Goal: Task Accomplishment & Management: Manage account settings

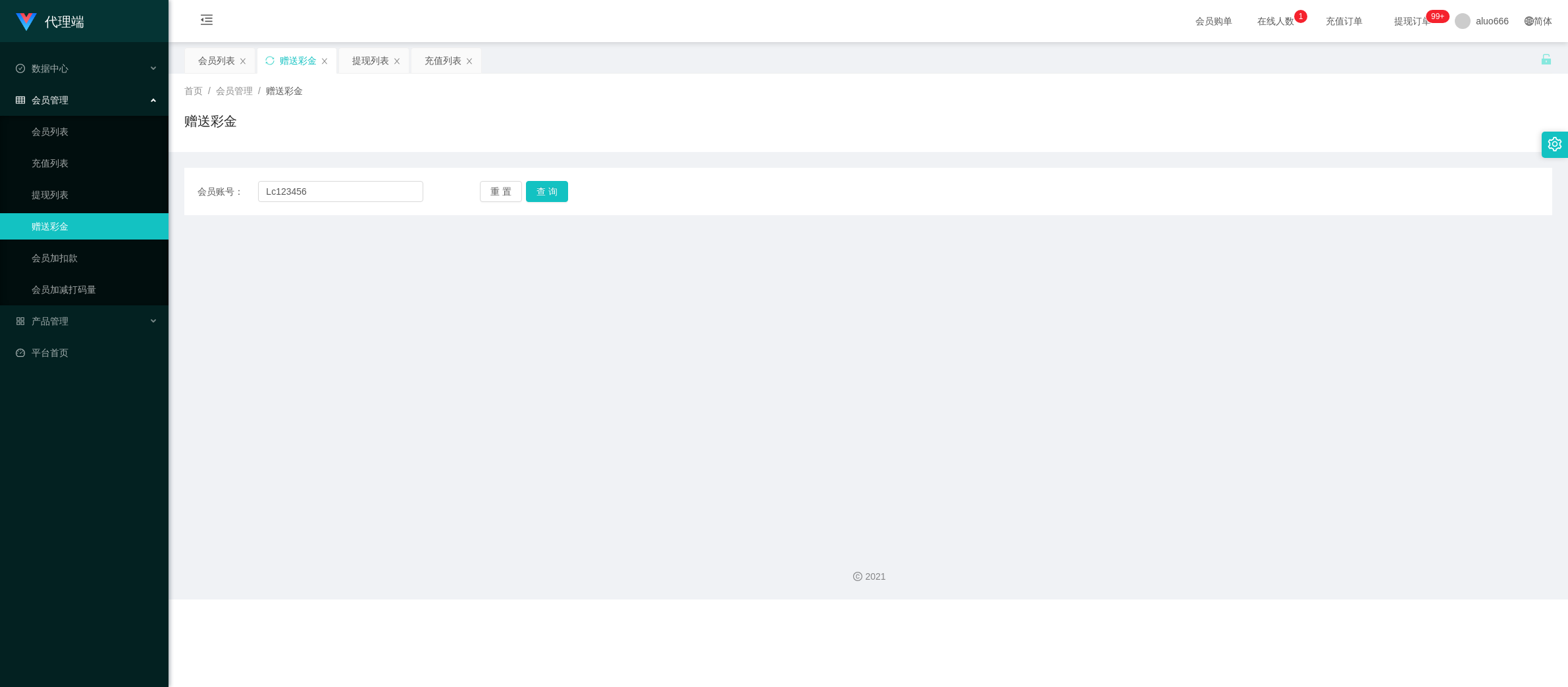
click at [1395, 28] on span "提现订单 99+" at bounding box center [1412, 21] width 69 height 42
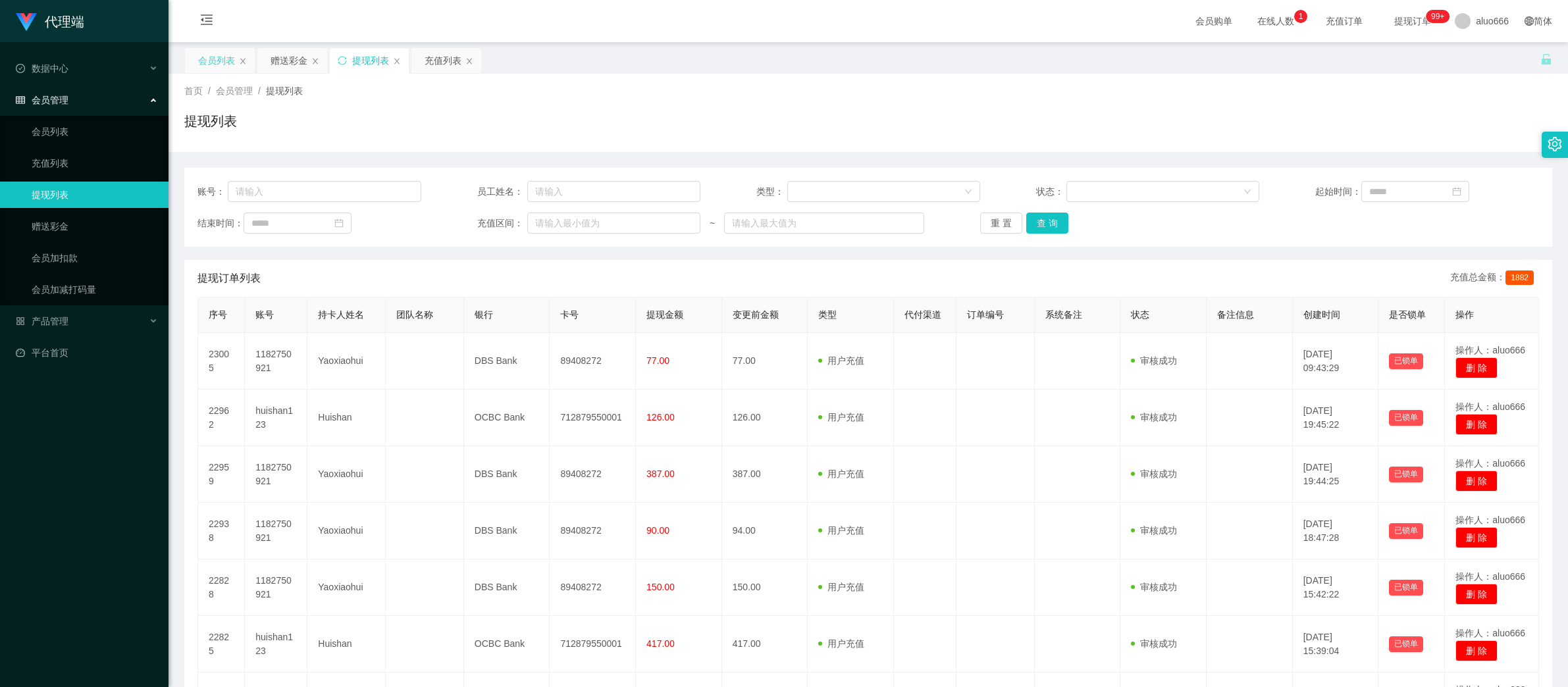
click at [212, 56] on div "会员列表" at bounding box center [217, 60] width 37 height 25
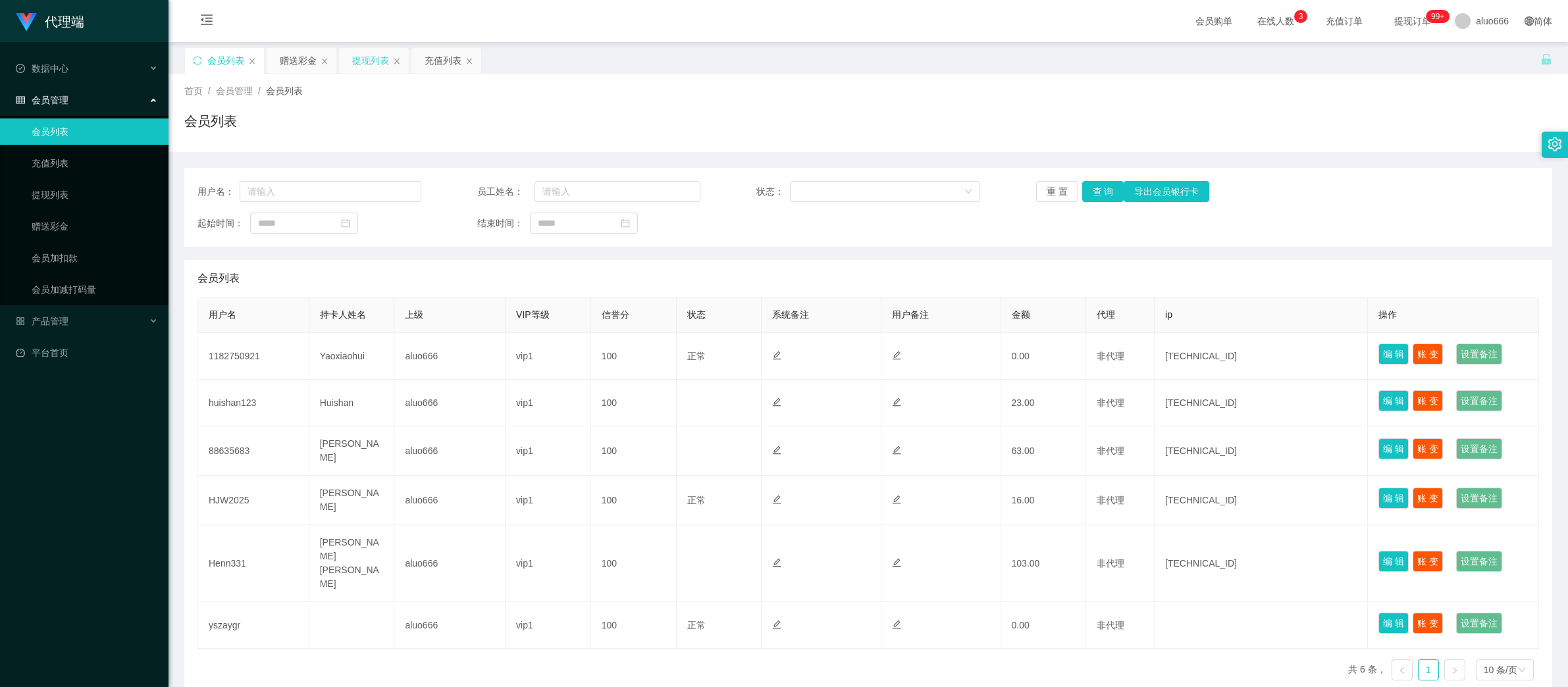
click at [367, 61] on div "提现列表" at bounding box center [371, 60] width 37 height 25
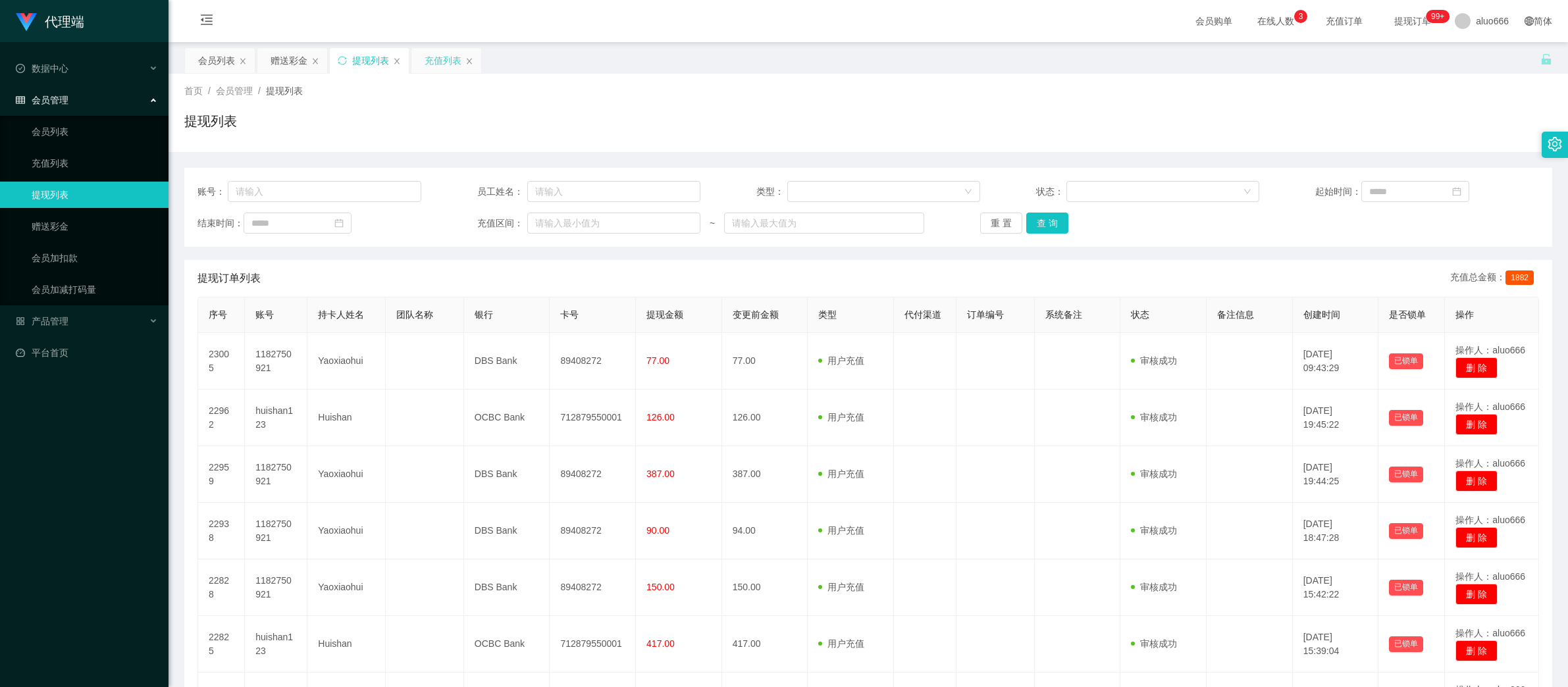
click at [437, 63] on div "充值列表" at bounding box center [443, 60] width 37 height 25
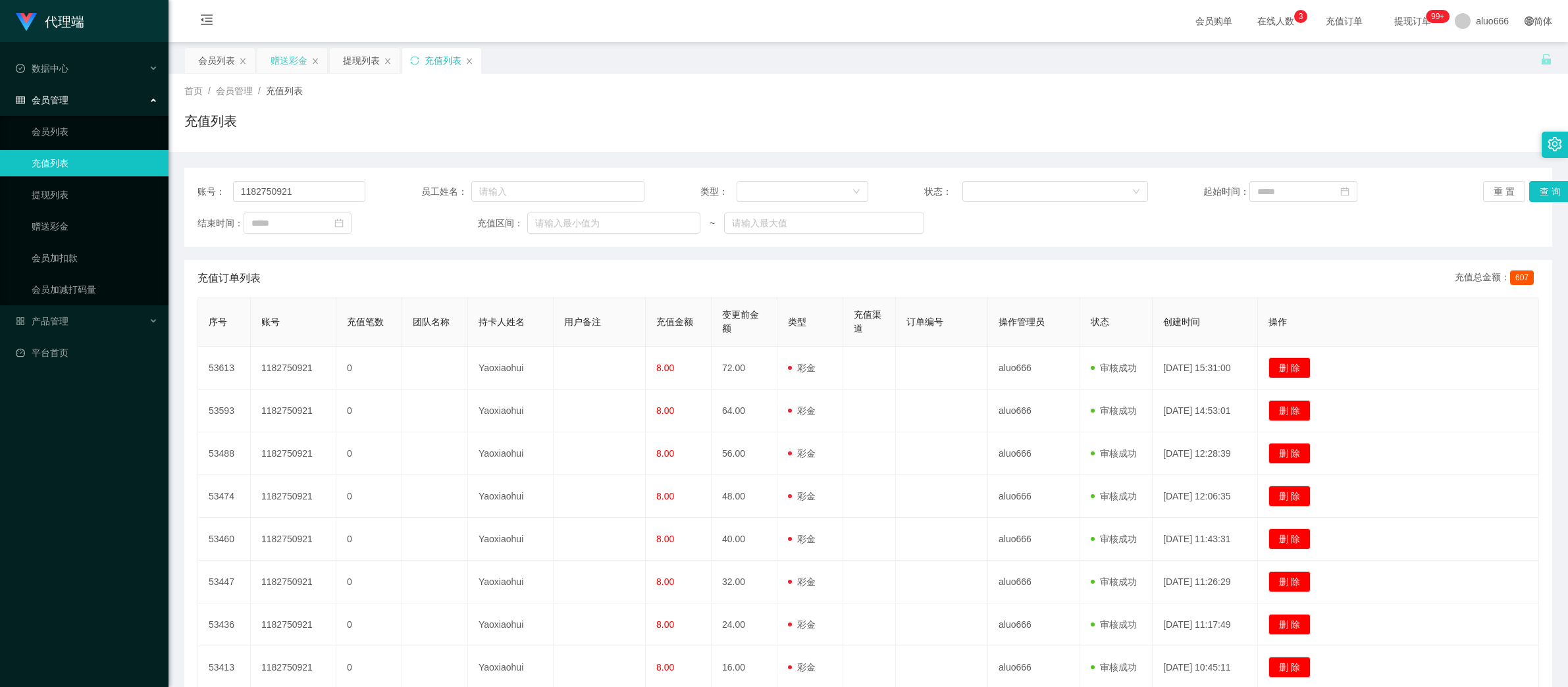
click at [269, 61] on div "赠送彩金" at bounding box center [292, 60] width 70 height 25
click at [290, 66] on div "赠送彩金" at bounding box center [289, 60] width 37 height 25
